Goal: Task Accomplishment & Management: Manage account settings

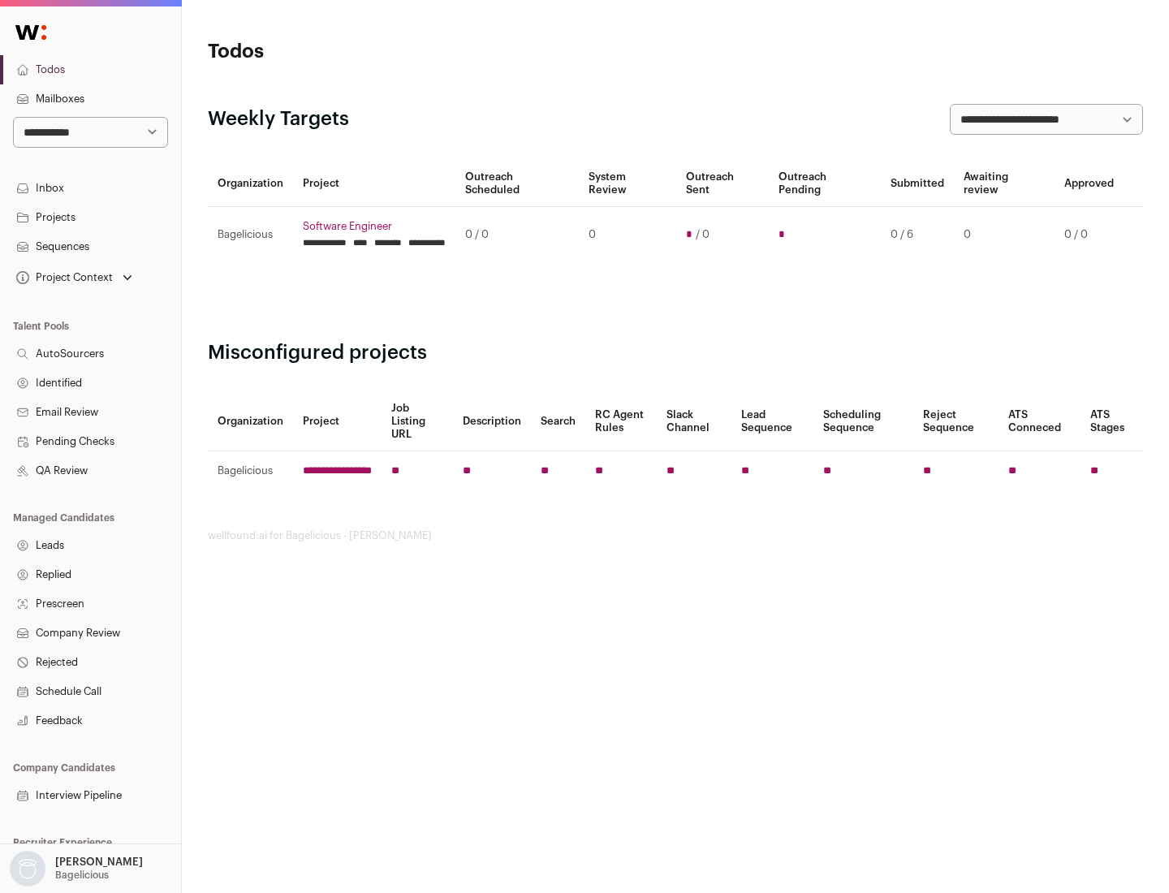
click at [90, 217] on link "Projects" at bounding box center [90, 217] width 181 height 29
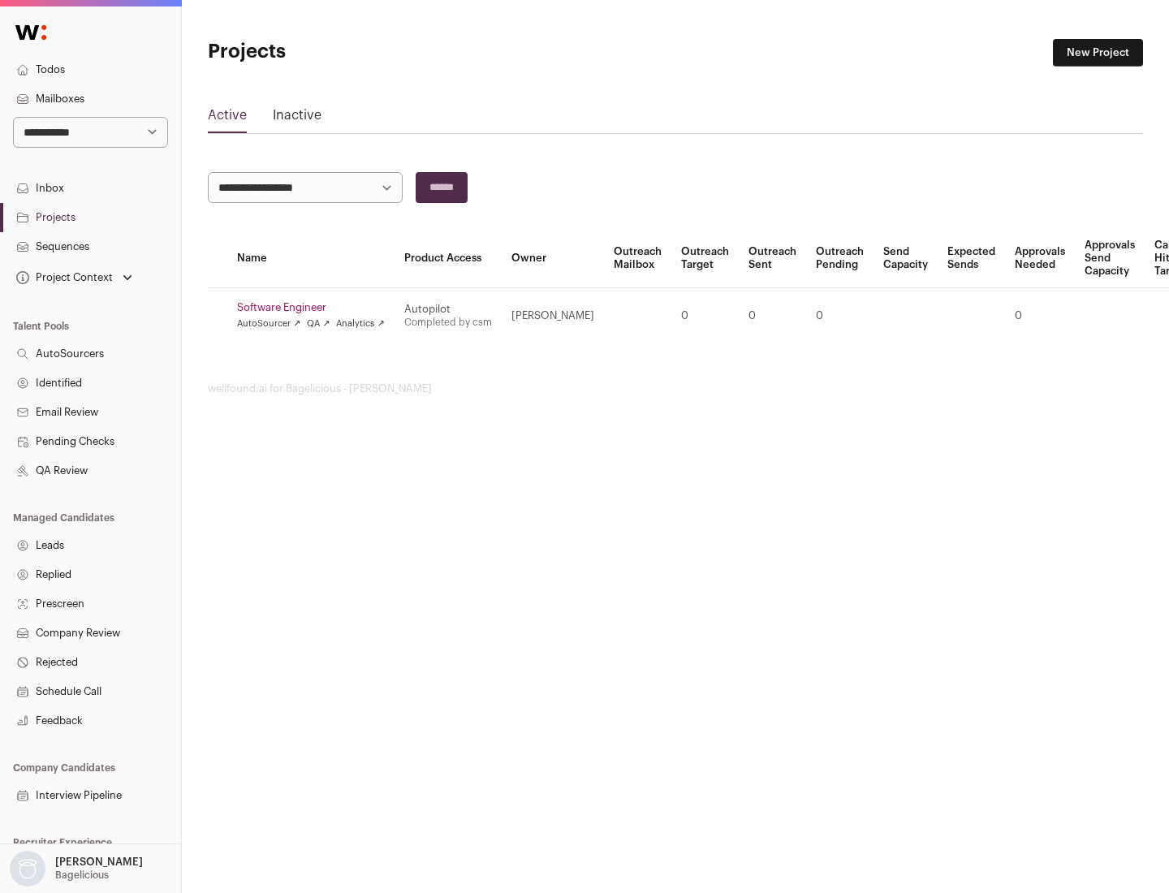
click at [316, 308] on link "Software Engineer" at bounding box center [311, 307] width 148 height 13
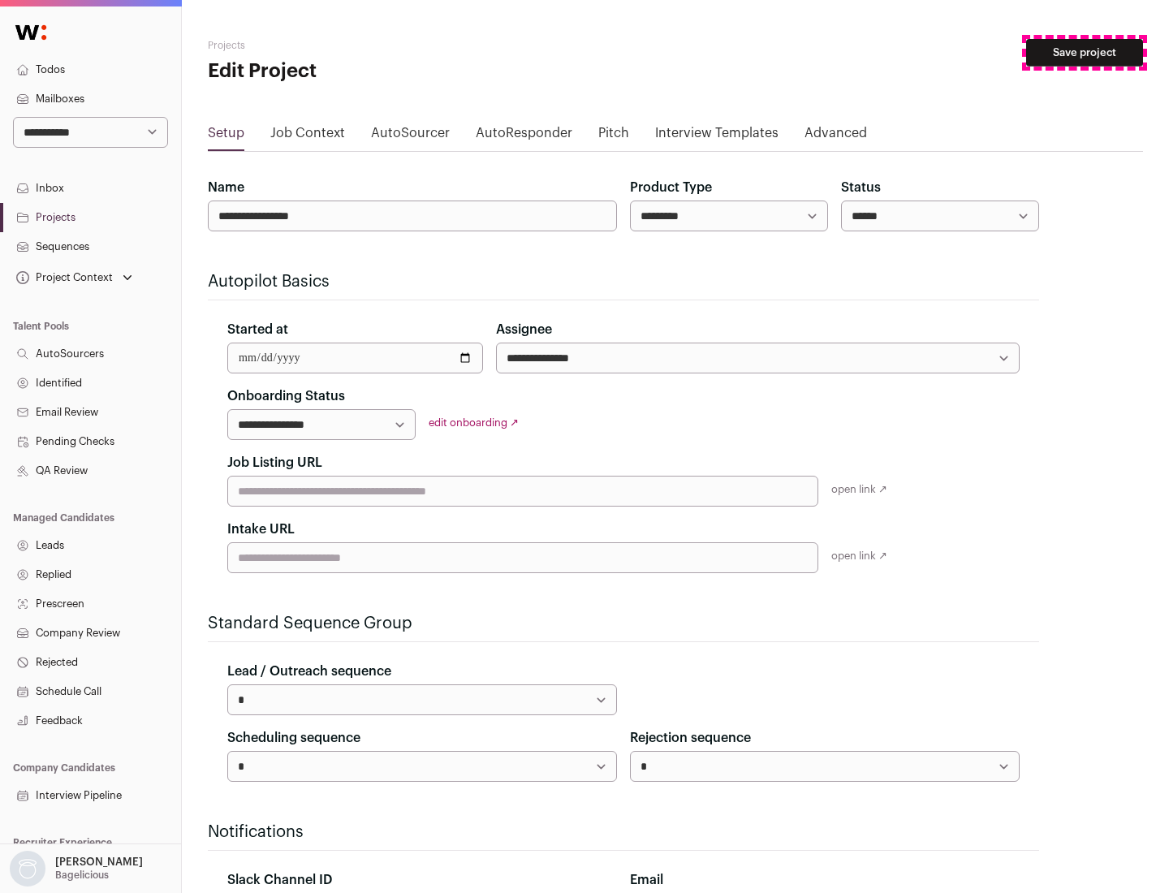
click at [1085, 53] on button "Save project" at bounding box center [1084, 53] width 117 height 28
